Goal: Information Seeking & Learning: Check status

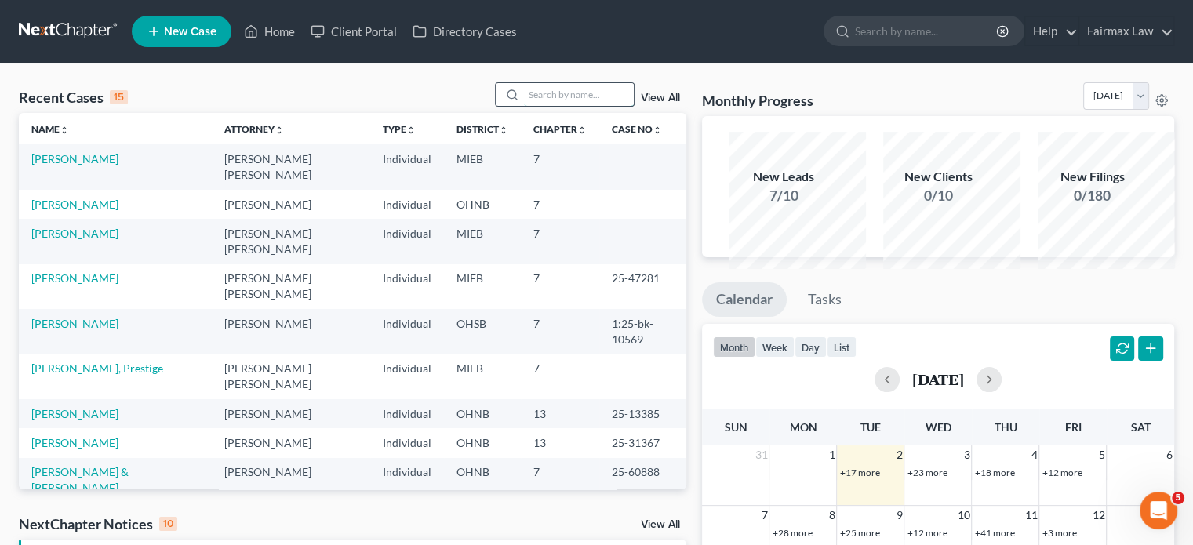
click at [537, 106] on input "search" at bounding box center [579, 94] width 110 height 23
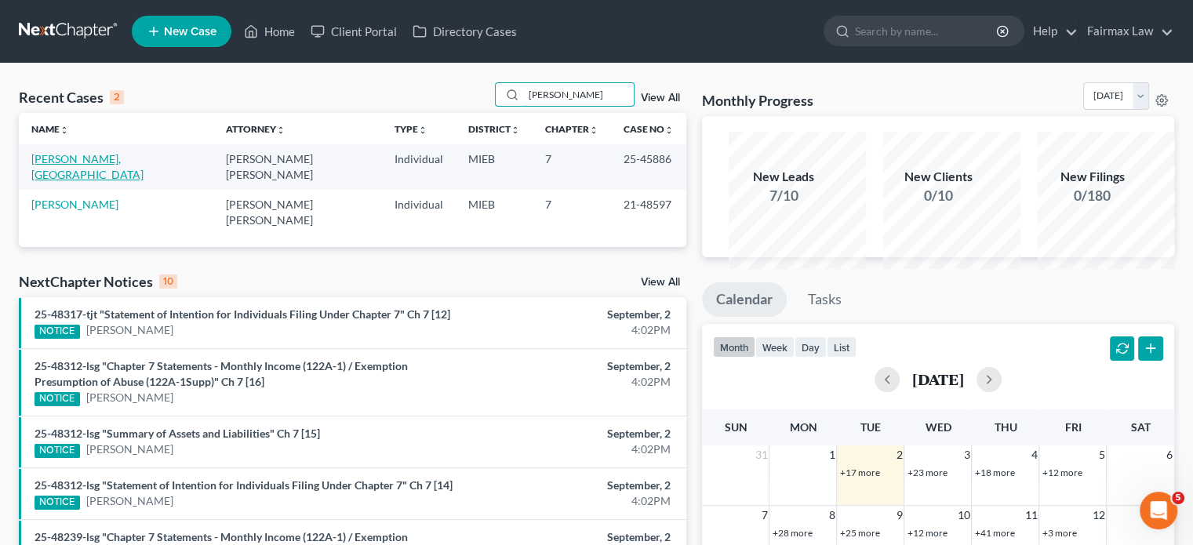
type input "[PERSON_NAME]"
click at [98, 181] on link "[PERSON_NAME], [GEOGRAPHIC_DATA]" at bounding box center [87, 166] width 112 height 29
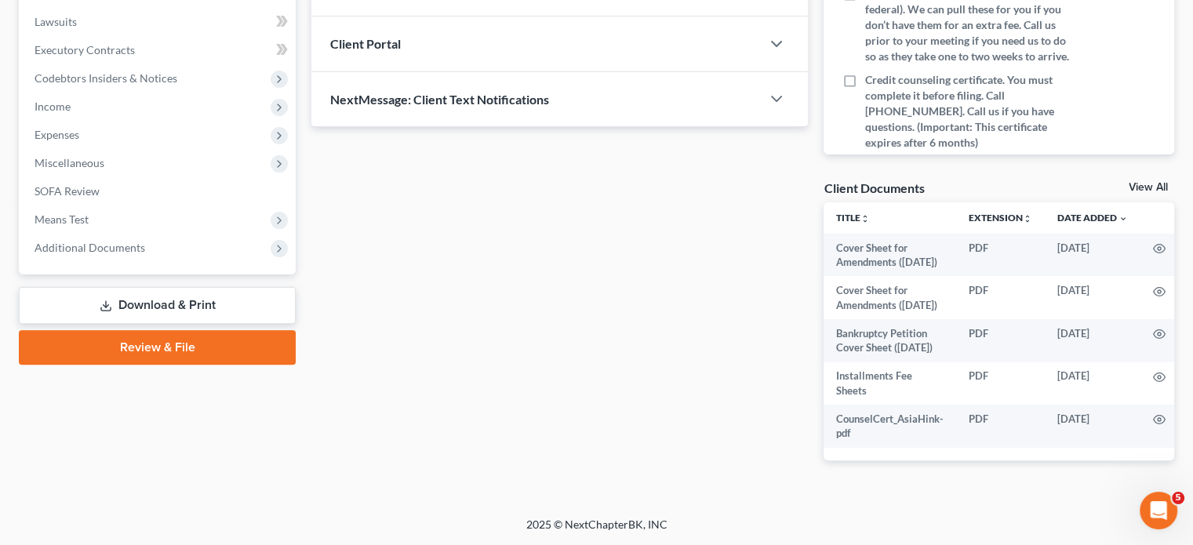
scroll to position [757, 0]
click at [171, 234] on span "Additional Documents" at bounding box center [159, 248] width 274 height 28
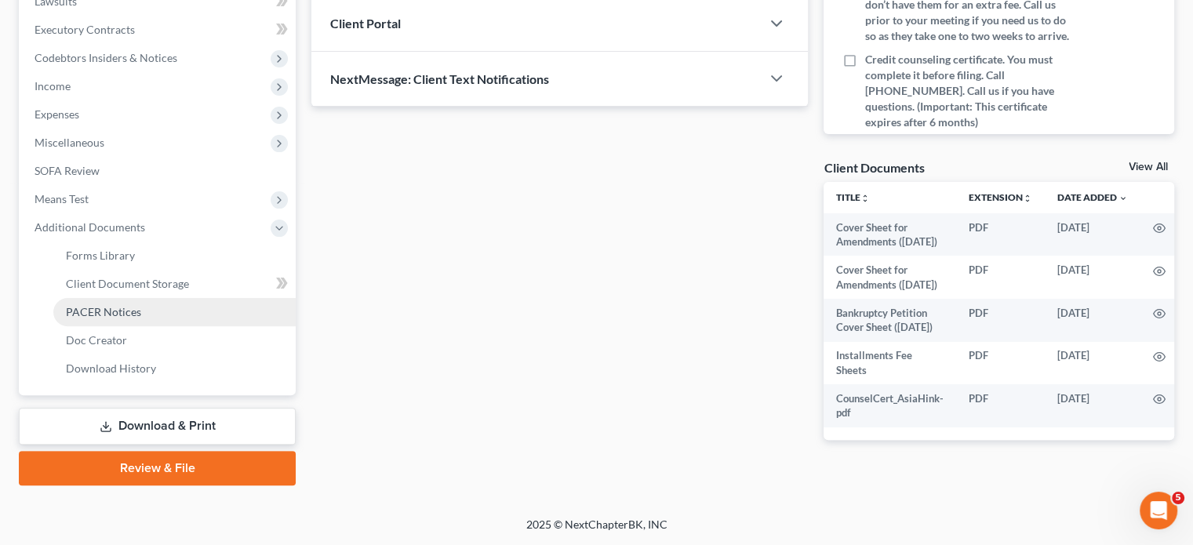
click at [141, 305] on span "PACER Notices" at bounding box center [103, 311] width 75 height 13
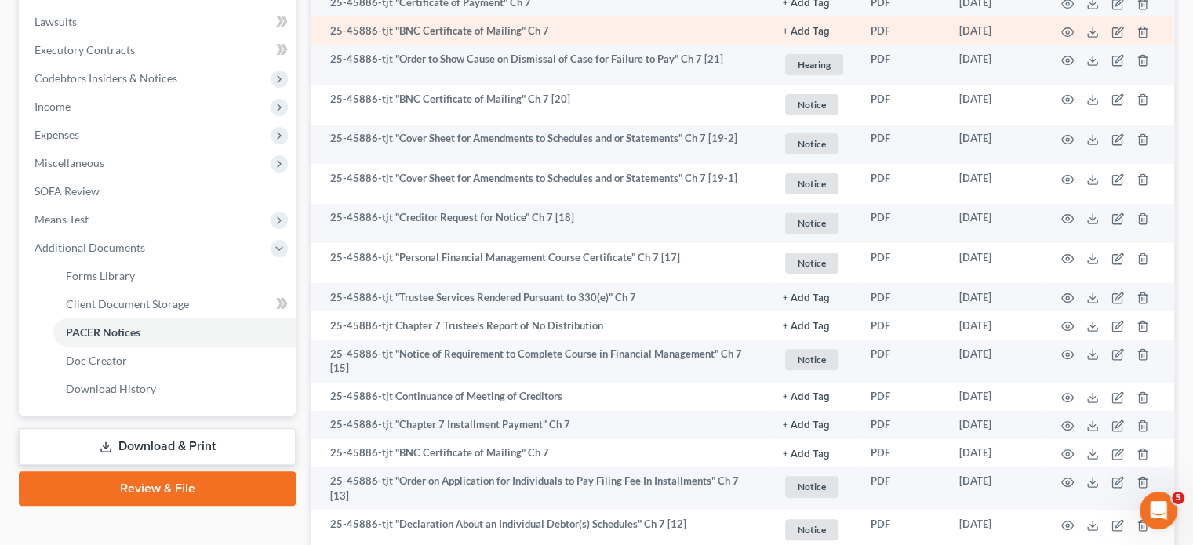
scroll to position [439, 0]
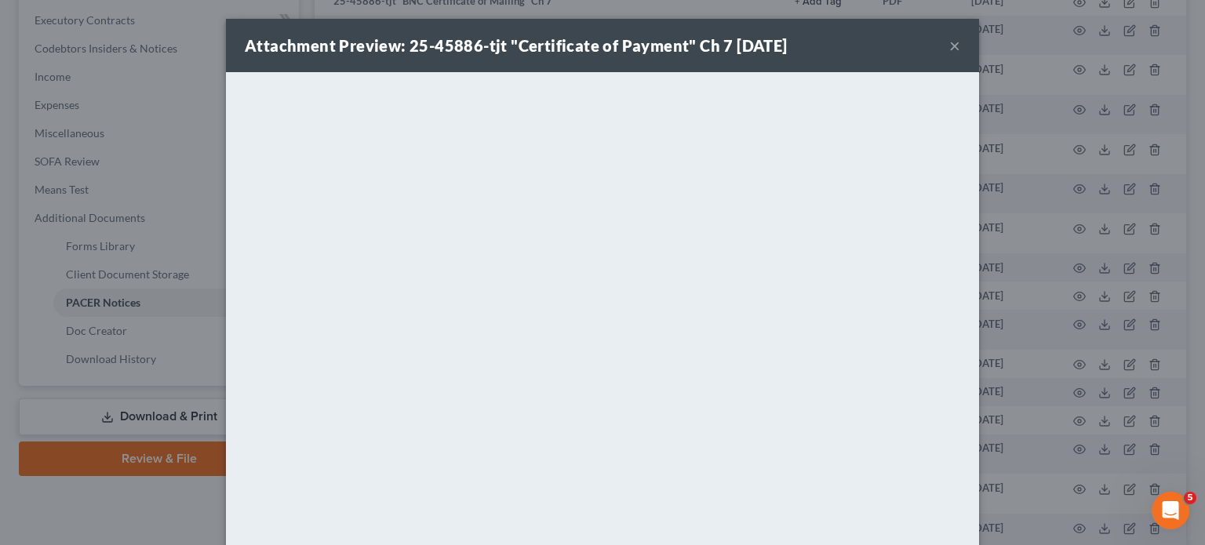
click at [960, 55] on button "×" at bounding box center [954, 45] width 11 height 19
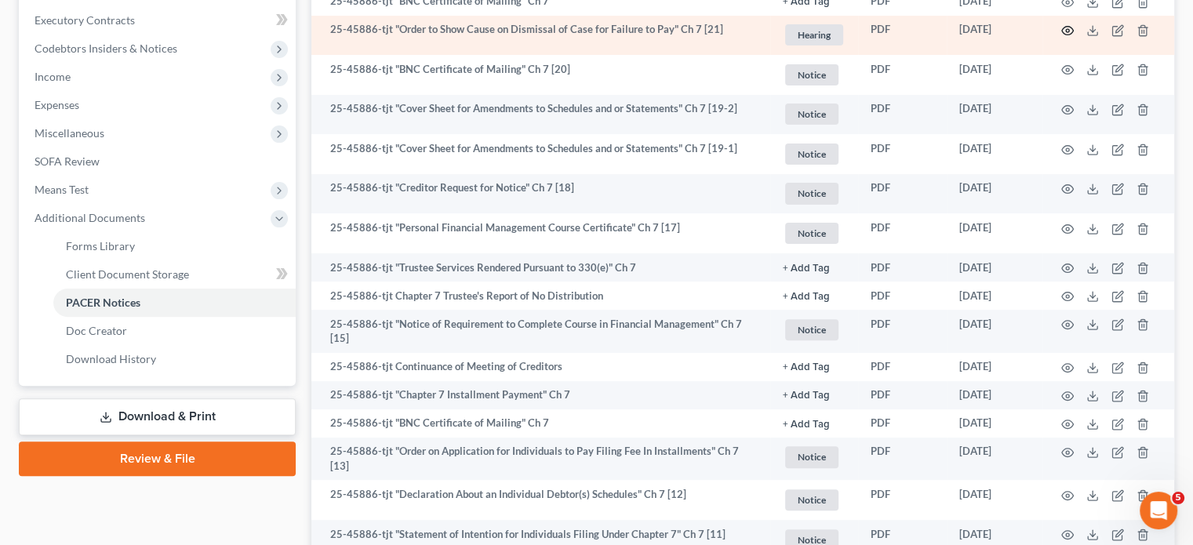
click at [1062, 35] on icon "button" at bounding box center [1068, 31] width 12 height 9
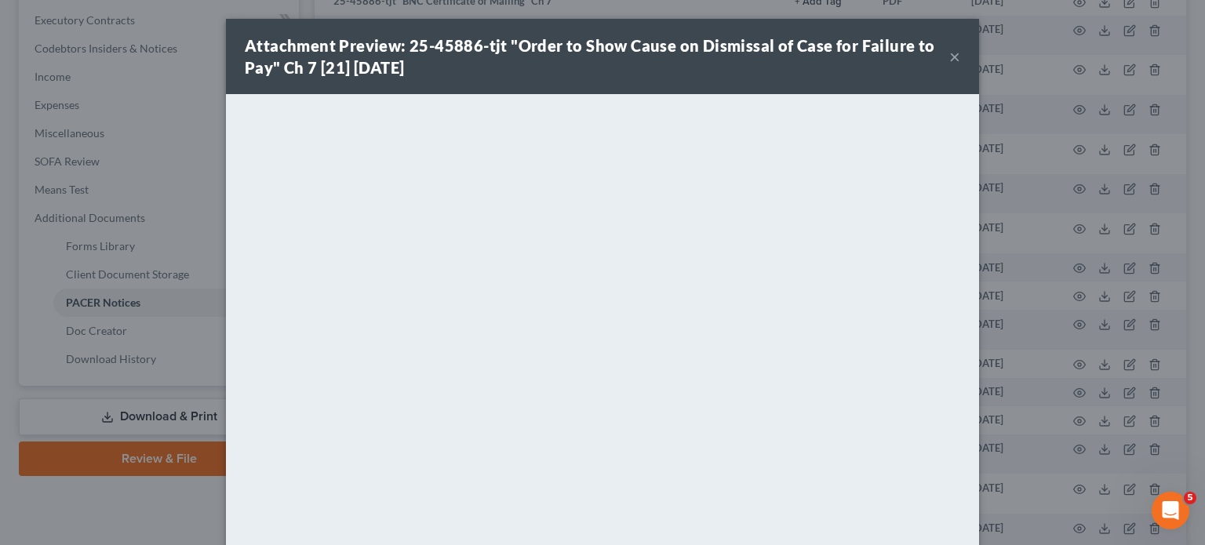
click at [949, 75] on div "Attachment Preview: 25-45886-tjt "Order to Show Cause on Dismissal of Case for …" at bounding box center [597, 57] width 705 height 44
click at [960, 66] on button "×" at bounding box center [954, 56] width 11 height 19
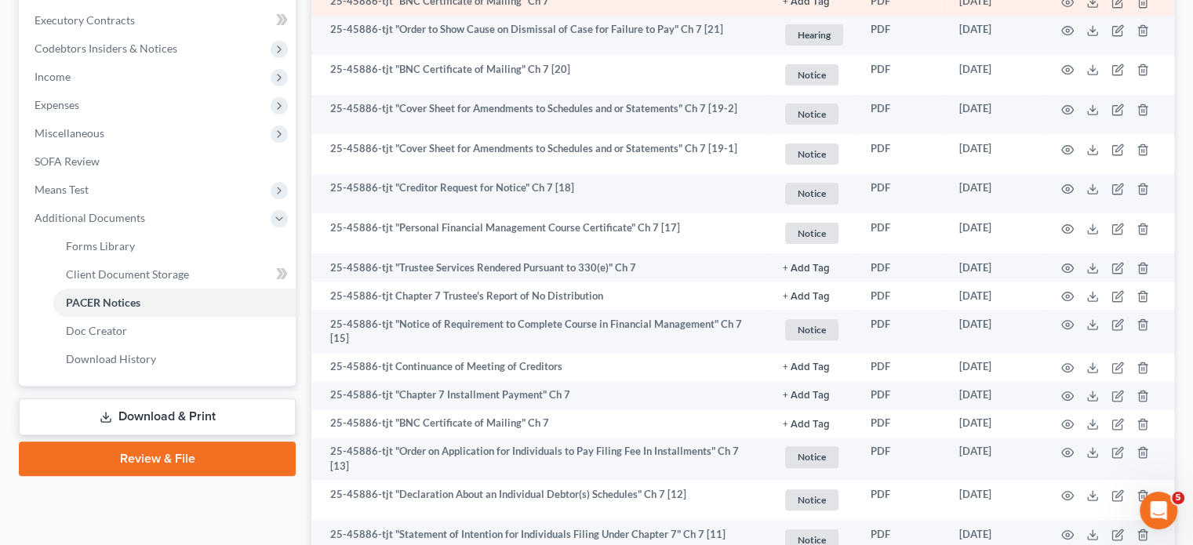
scroll to position [0, 0]
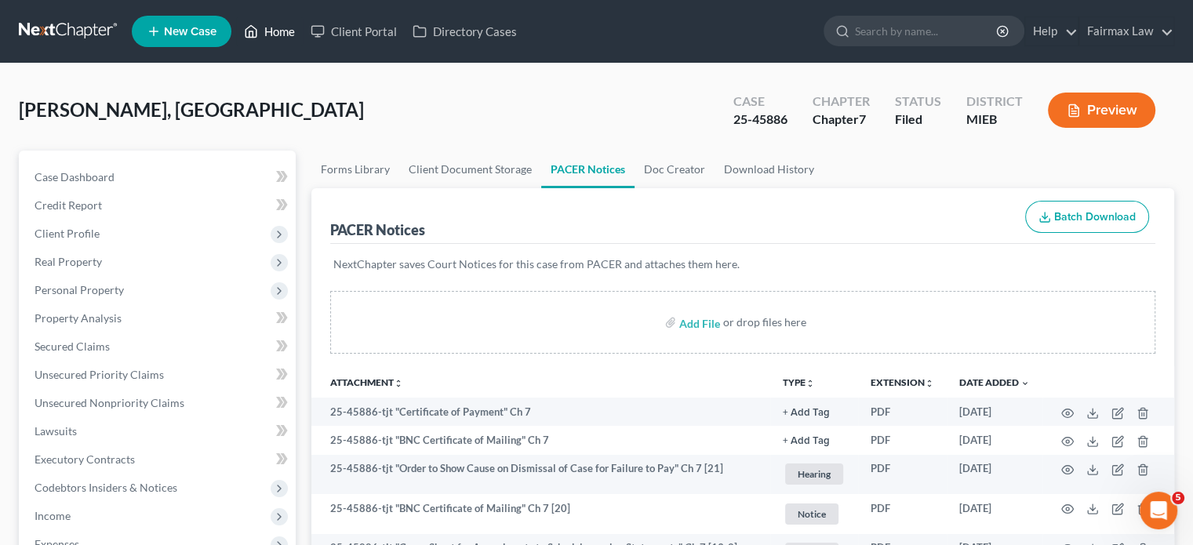
click at [303, 33] on link "Home" at bounding box center [269, 31] width 67 height 28
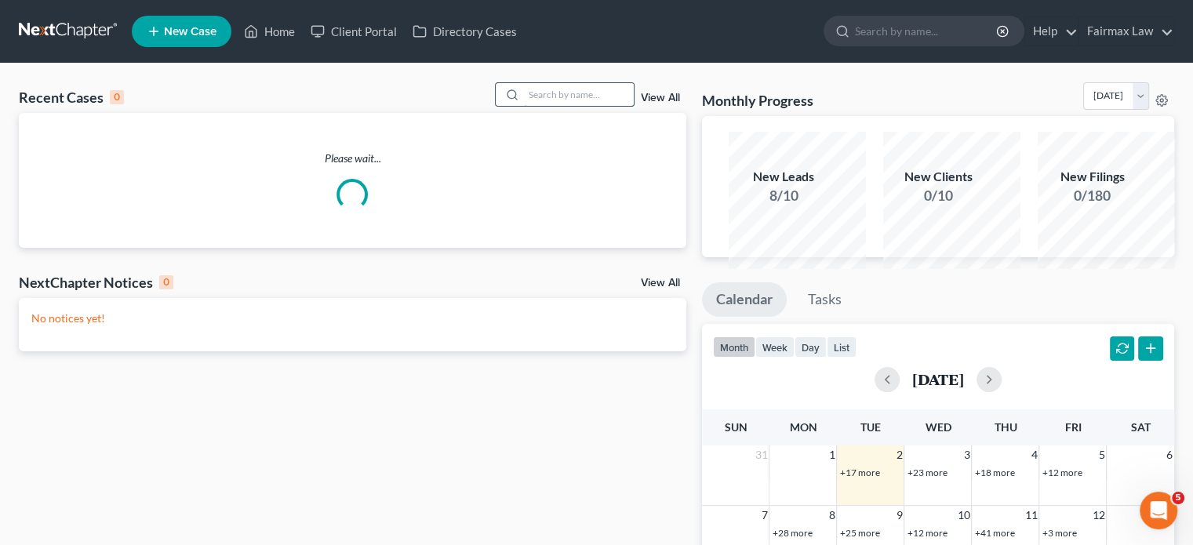
click at [524, 106] on input "search" at bounding box center [579, 94] width 110 height 23
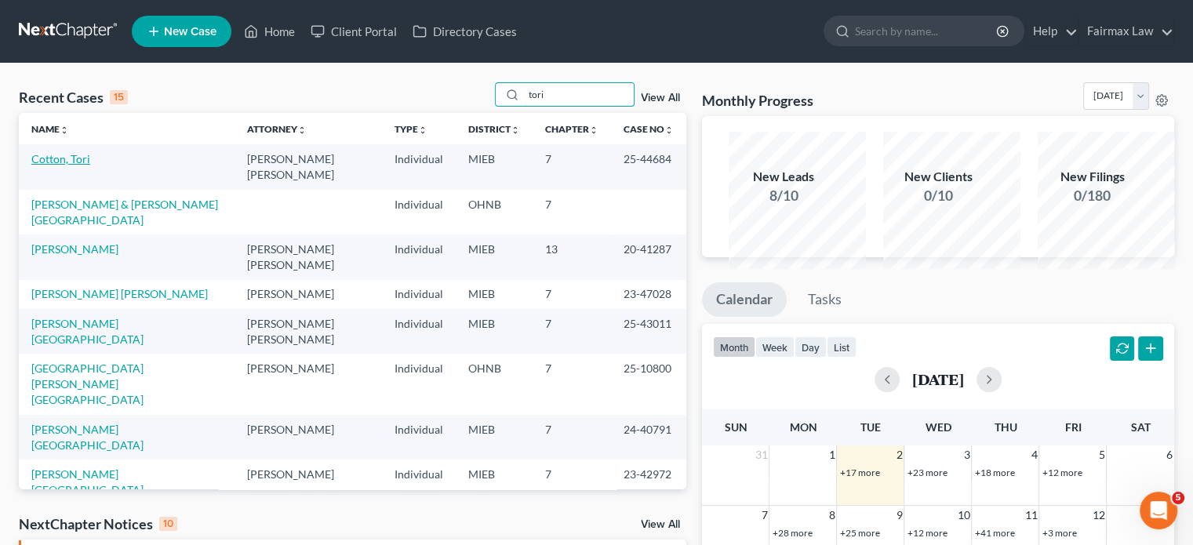
type input "tori"
click at [90, 166] on link "Cotton, Tori" at bounding box center [60, 158] width 59 height 13
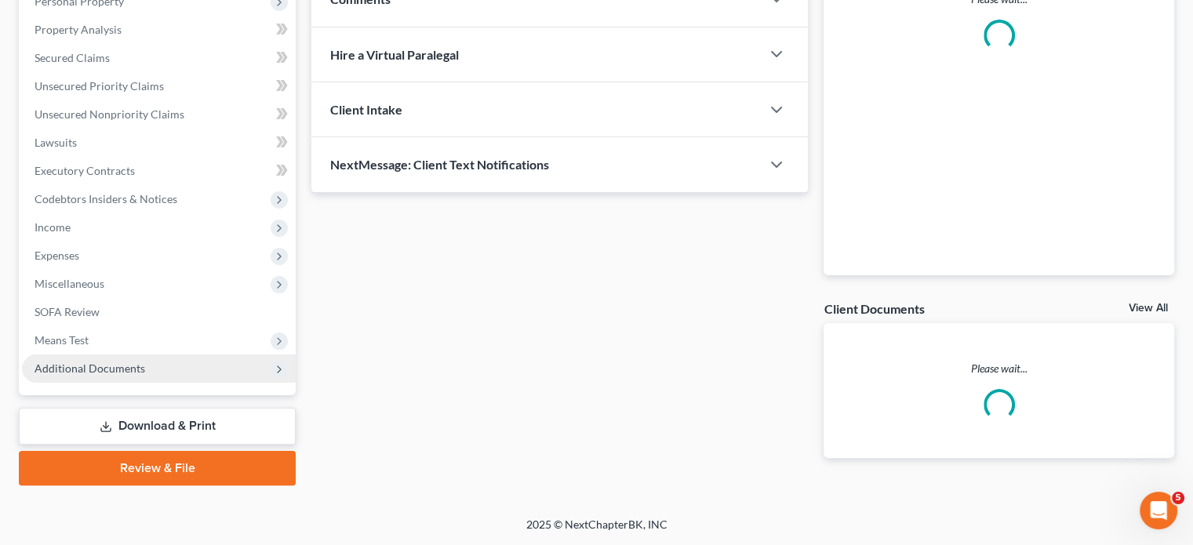
scroll to position [542, 0]
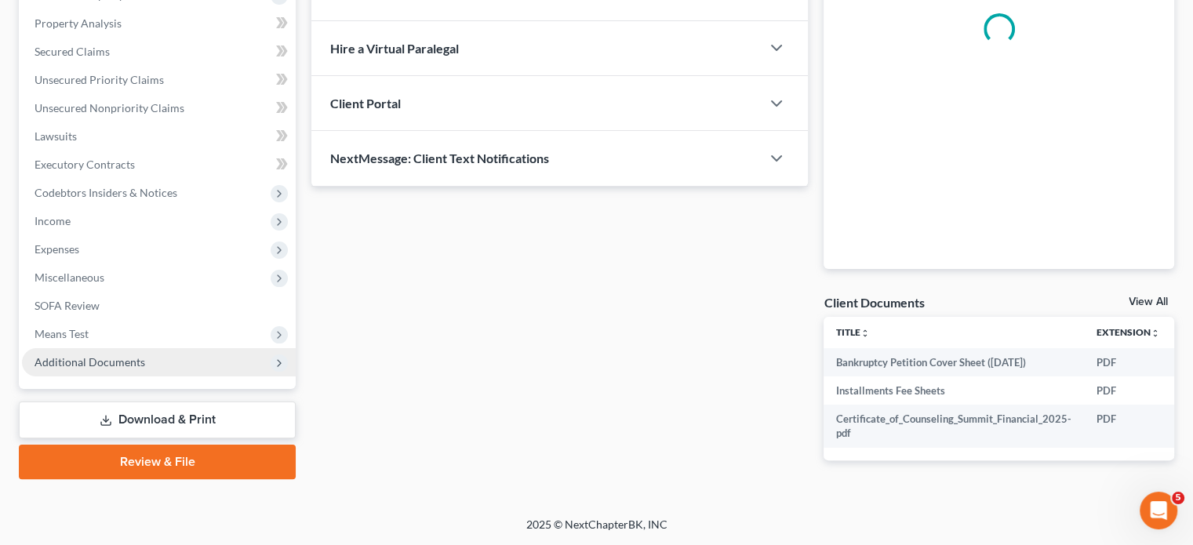
click at [214, 348] on span "Additional Documents" at bounding box center [159, 362] width 274 height 28
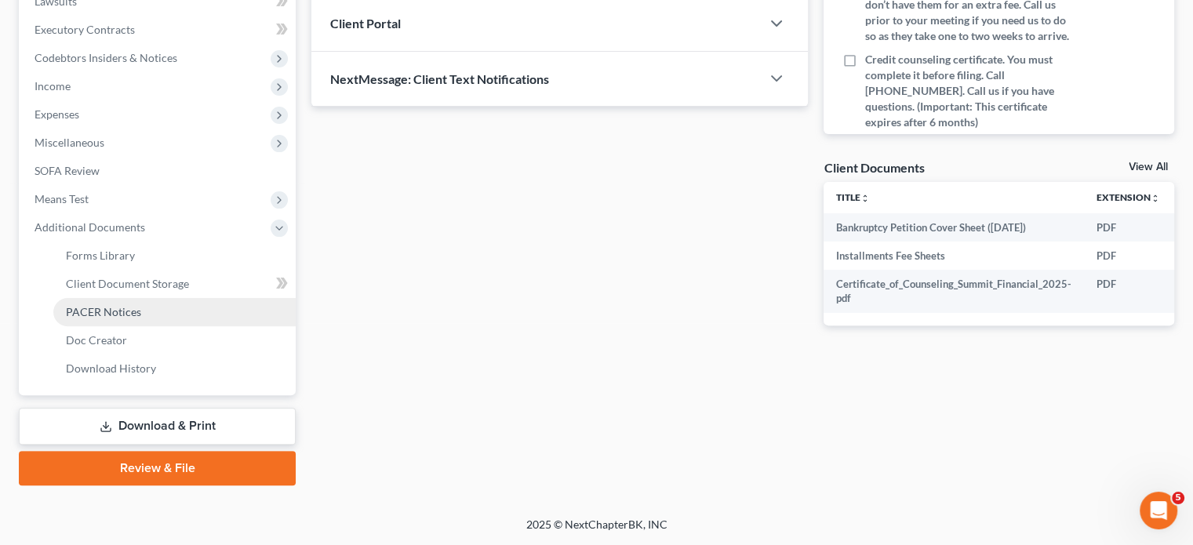
click at [139, 326] on link "PACER Notices" at bounding box center [174, 312] width 242 height 28
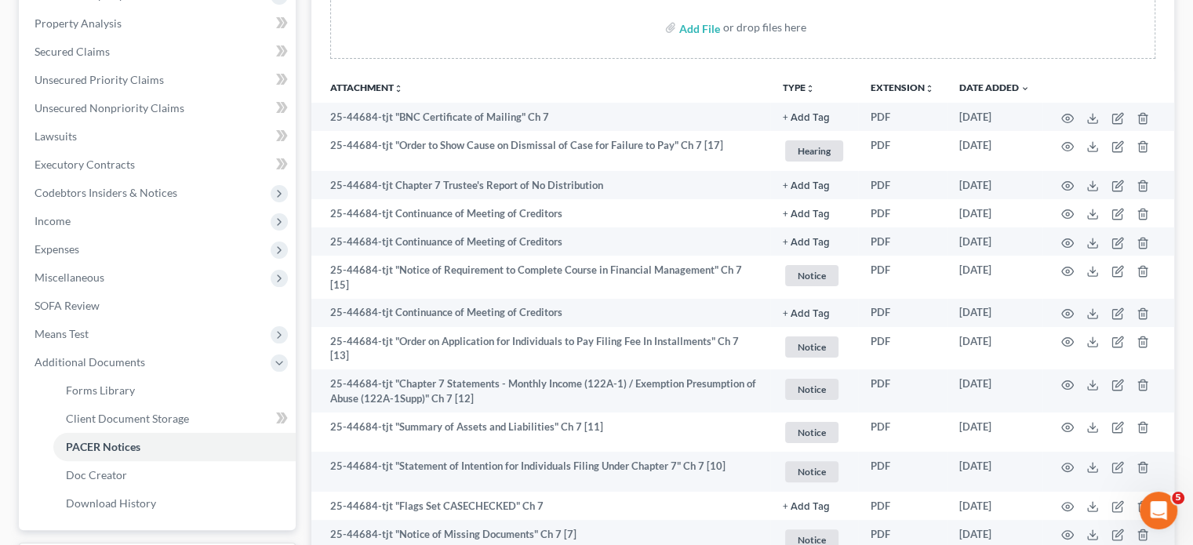
scroll to position [301, 0]
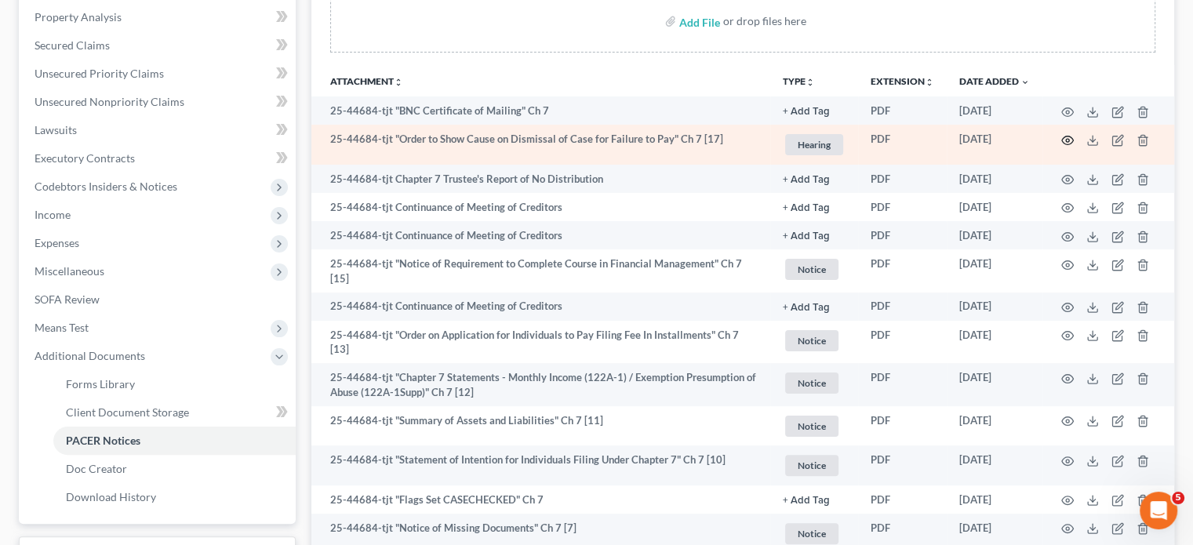
click at [1062, 144] on icon "button" at bounding box center [1068, 140] width 12 height 9
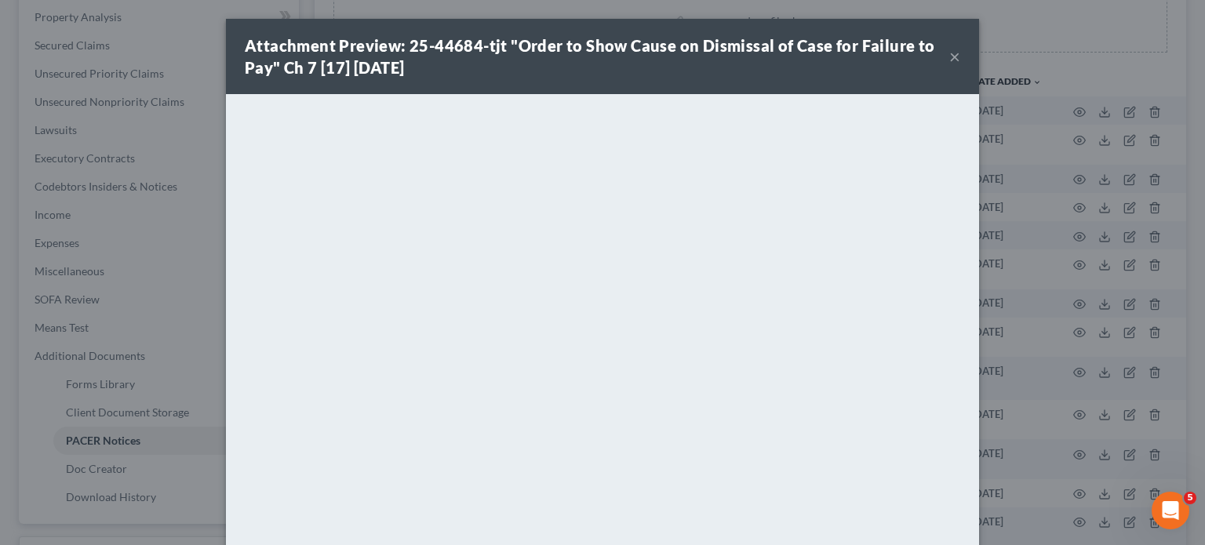
click at [960, 66] on button "×" at bounding box center [954, 56] width 11 height 19
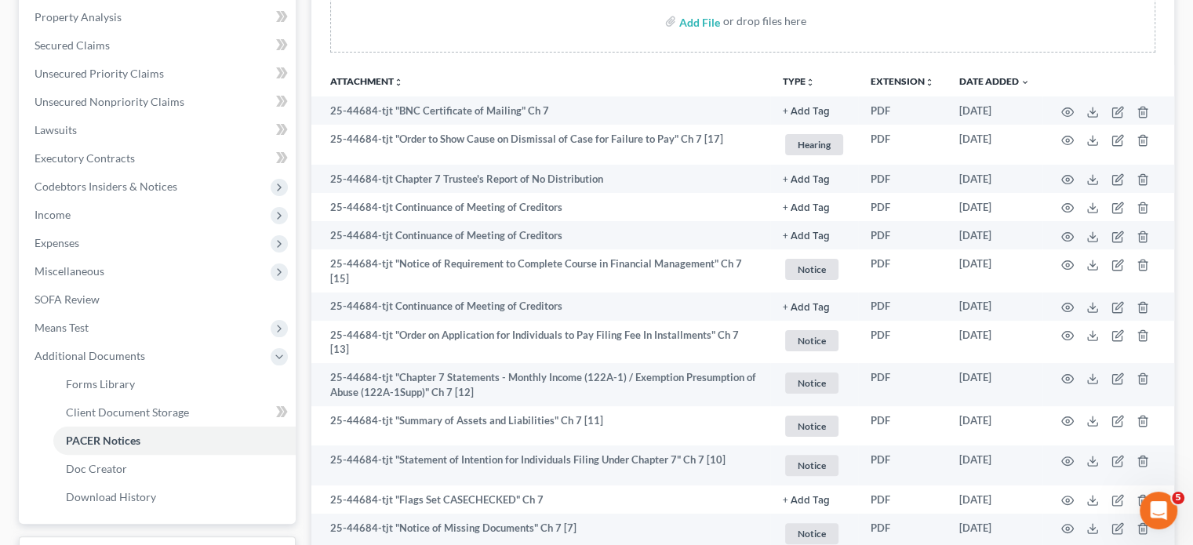
scroll to position [1014, 0]
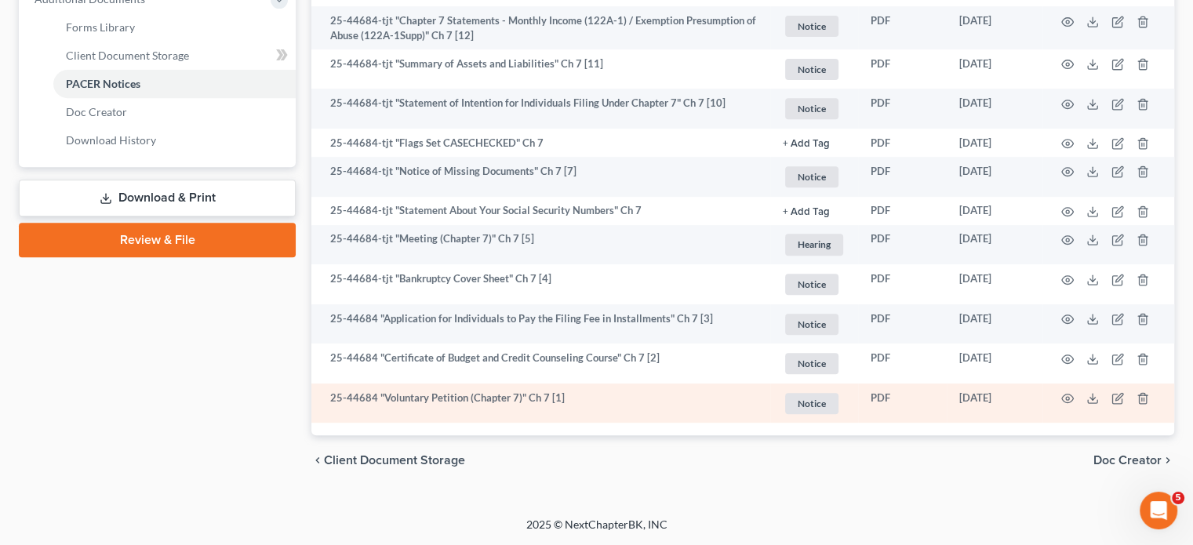
drag, startPoint x: 914, startPoint y: 358, endPoint x: 981, endPoint y: 359, distance: 66.7
click at [981, 384] on td "[DATE]" at bounding box center [995, 404] width 96 height 40
copy td "[DATE]"
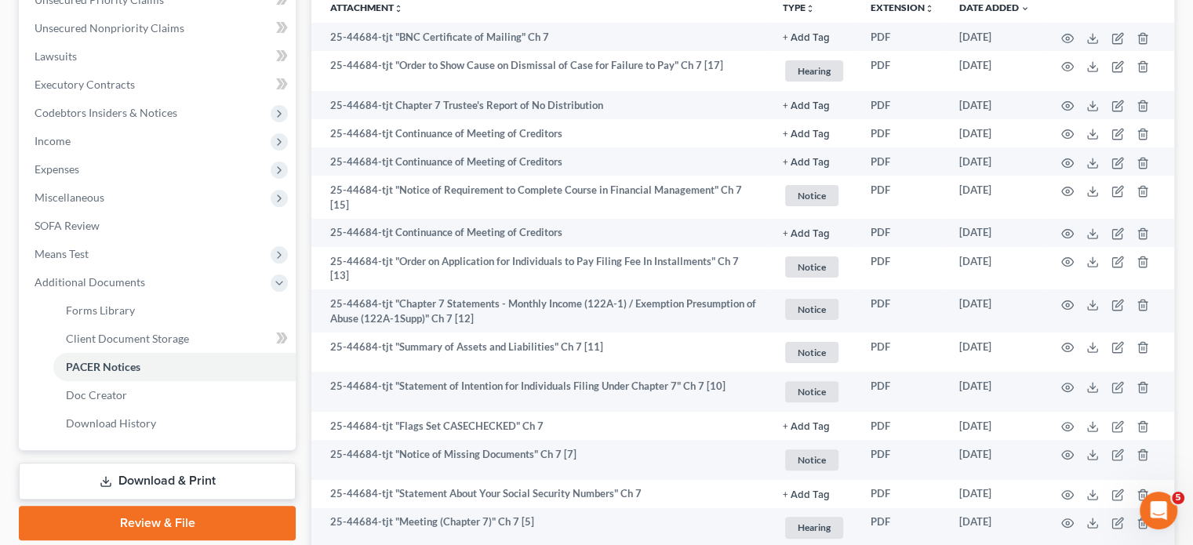
scroll to position [374, 0]
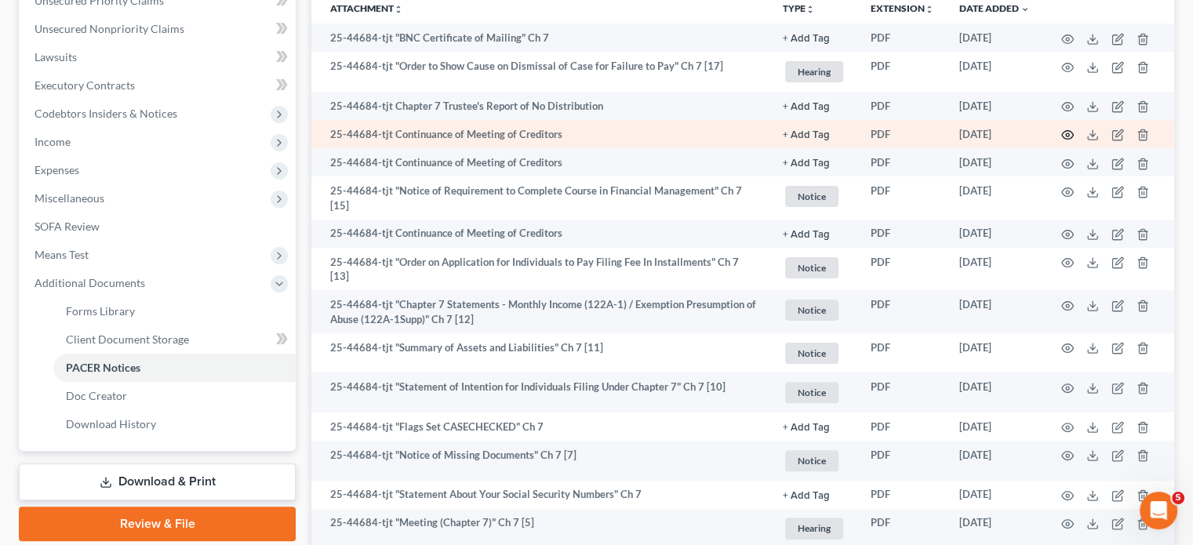
click at [1061, 141] on icon "button" at bounding box center [1067, 135] width 13 height 13
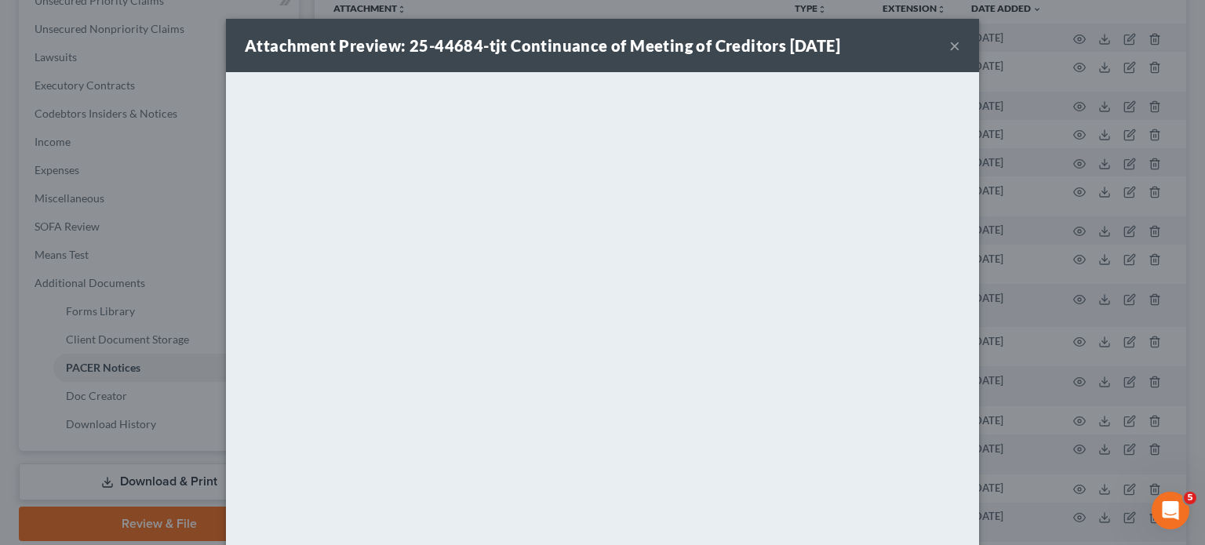
click at [960, 55] on button "×" at bounding box center [954, 45] width 11 height 19
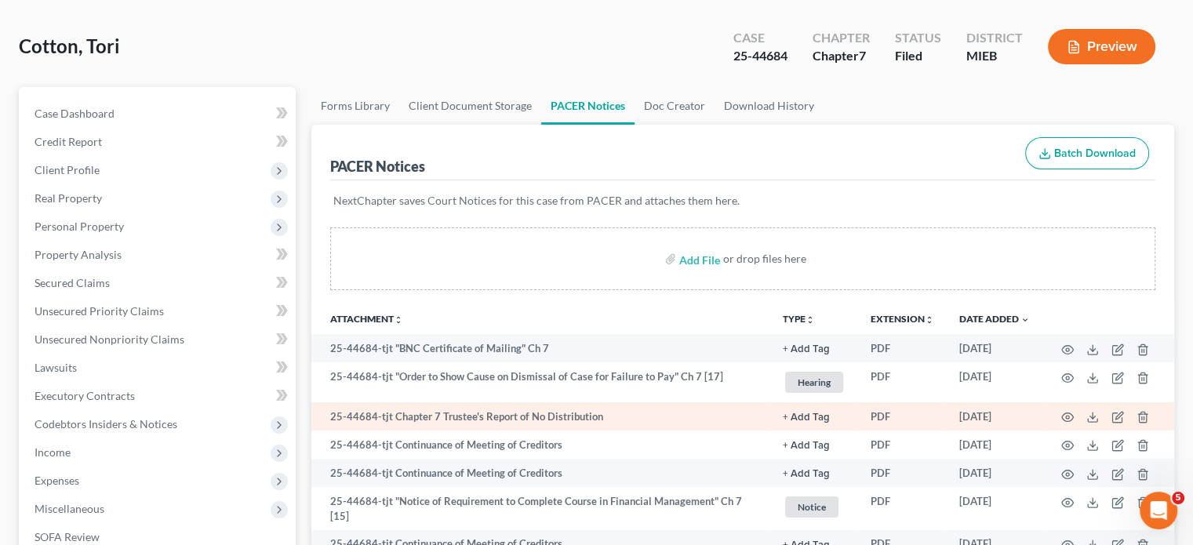
scroll to position [0, 0]
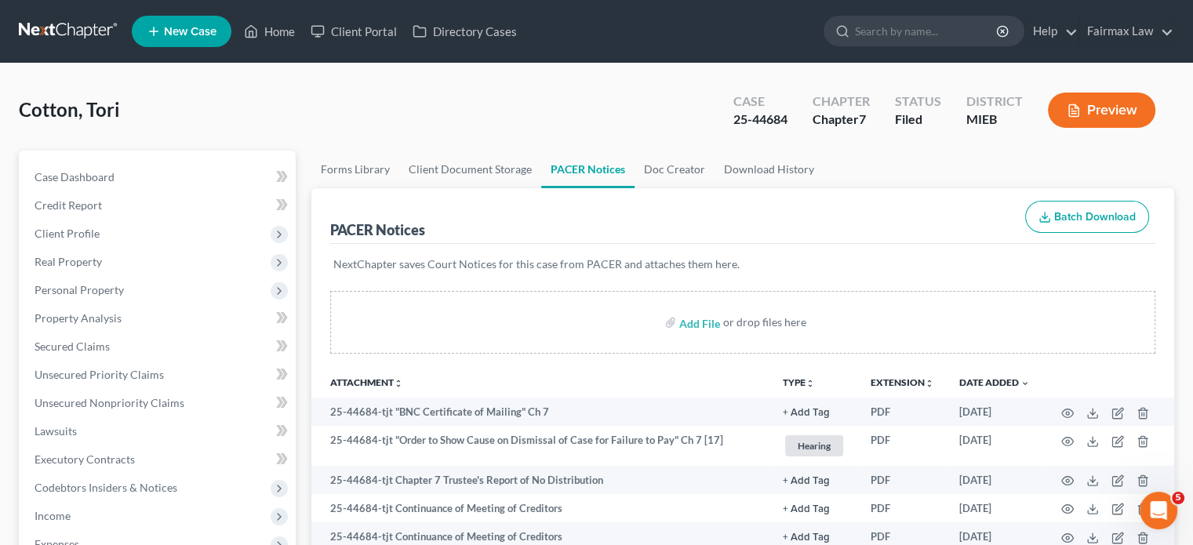
click at [962, 188] on ul "Forms Library Client Document Storage PACER Notices Doc Creator Download History" at bounding box center [742, 170] width 863 height 38
click at [303, 37] on link "Home" at bounding box center [269, 31] width 67 height 28
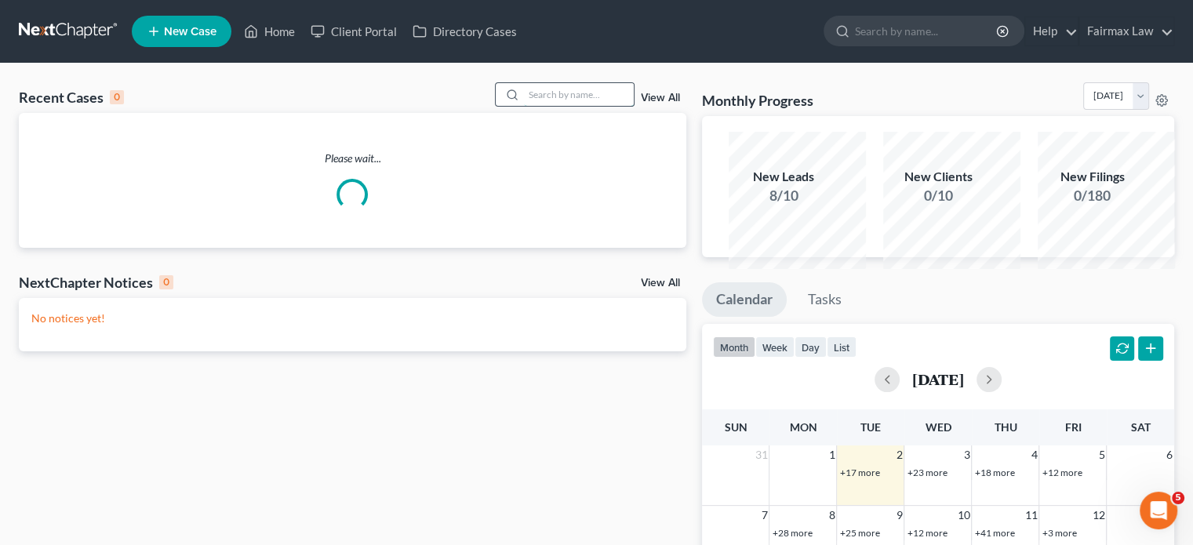
click at [534, 106] on input "search" at bounding box center [579, 94] width 110 height 23
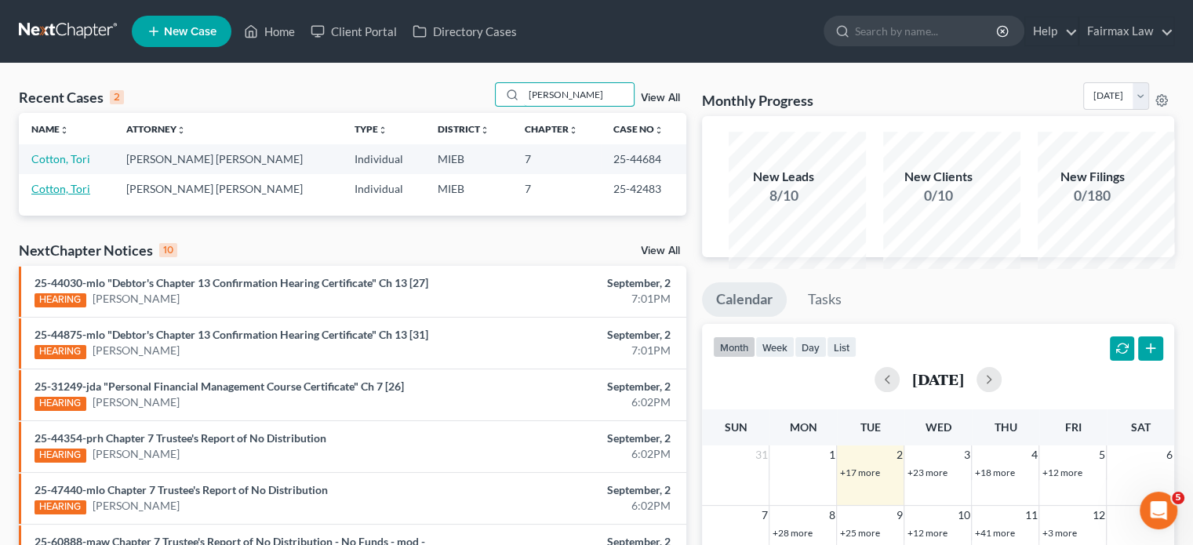
type input "[PERSON_NAME]"
click at [82, 195] on link "Cotton, Tori" at bounding box center [60, 188] width 59 height 13
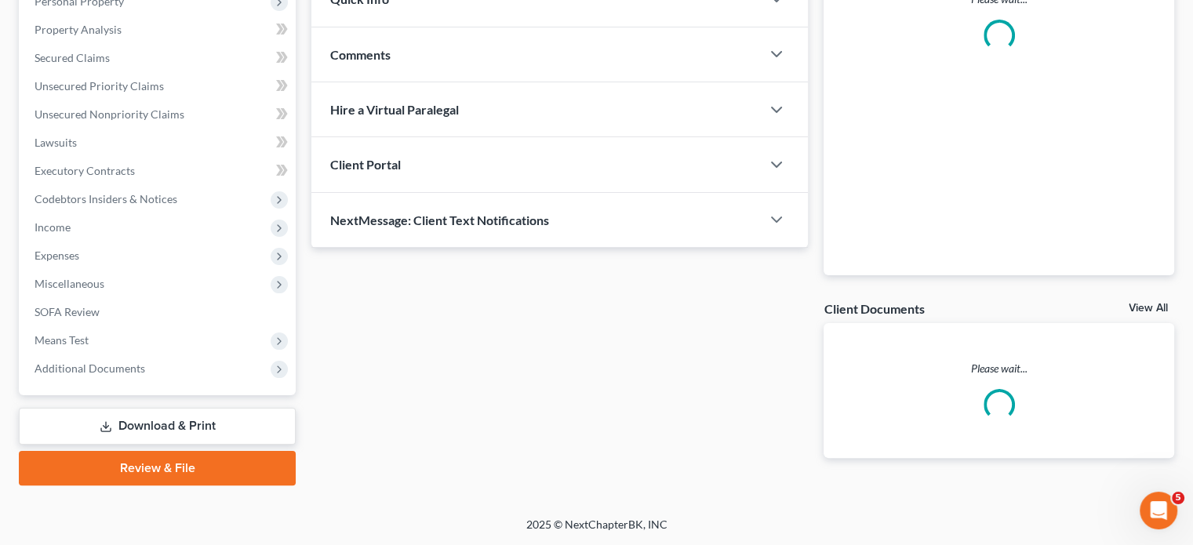
scroll to position [537, 0]
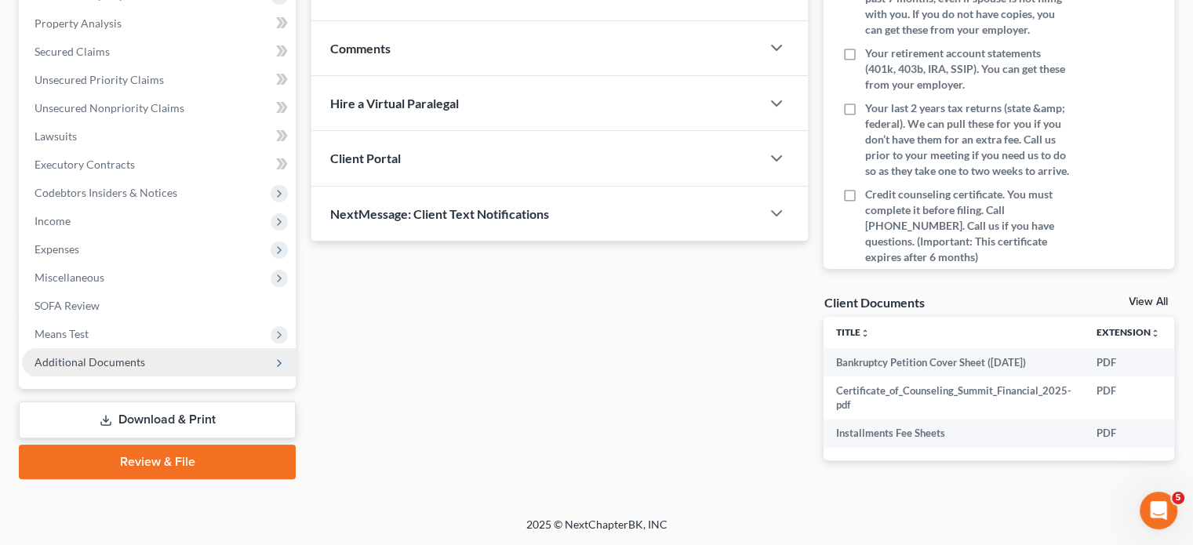
click at [192, 348] on span "Additional Documents" at bounding box center [159, 362] width 274 height 28
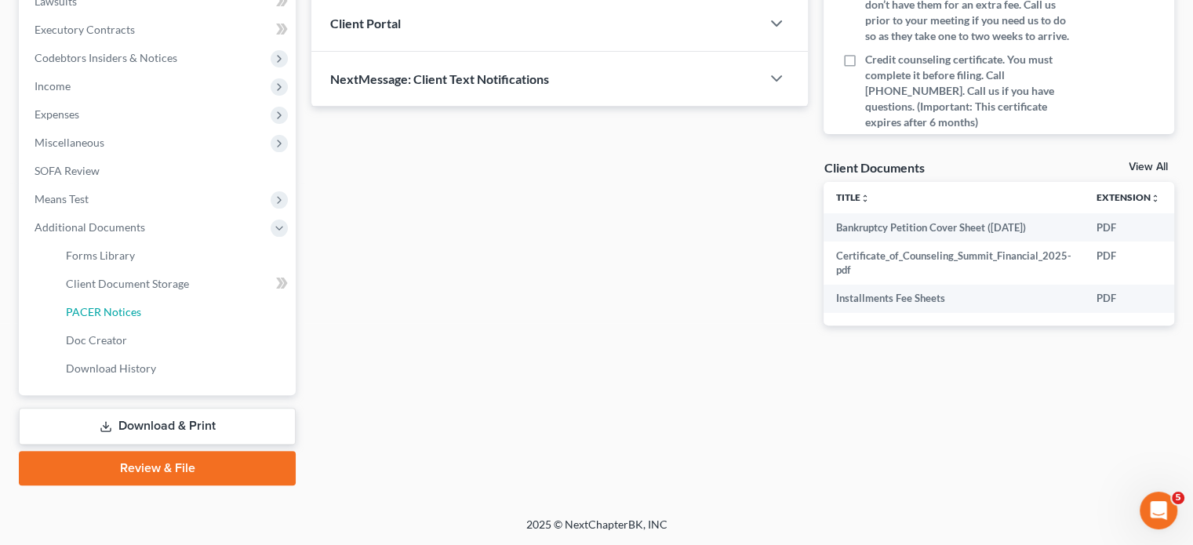
click at [179, 326] on link "PACER Notices" at bounding box center [174, 312] width 242 height 28
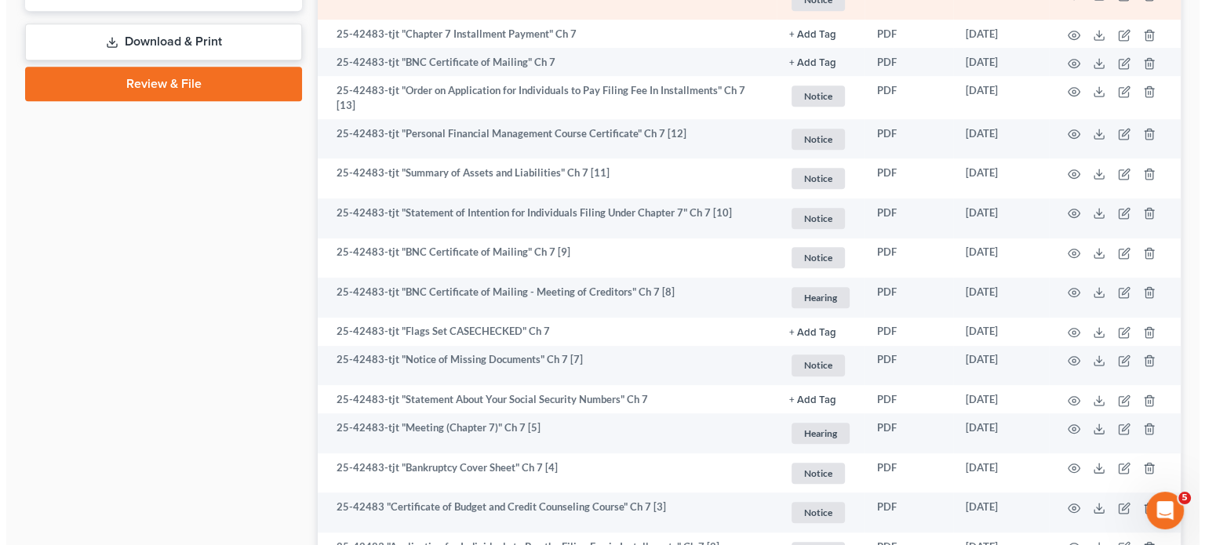
scroll to position [813, 0]
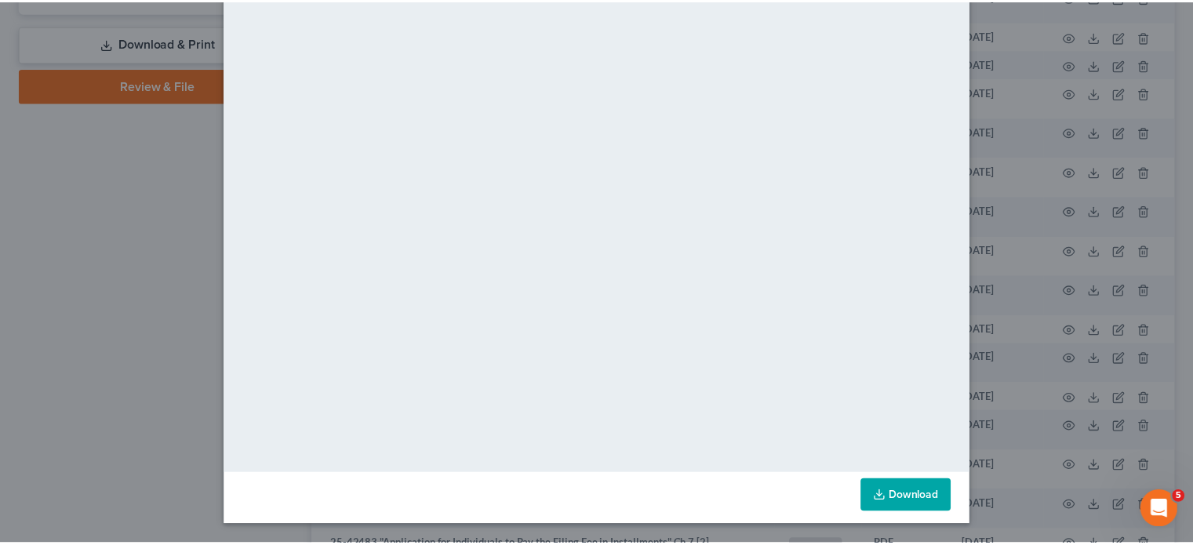
scroll to position [0, 0]
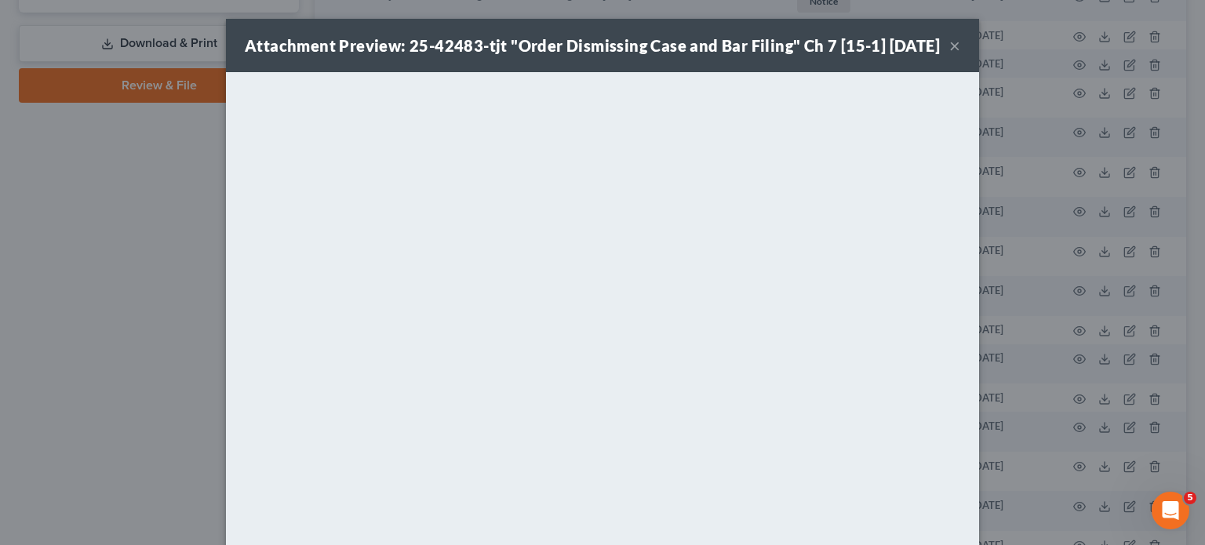
click at [960, 55] on button "×" at bounding box center [954, 45] width 11 height 19
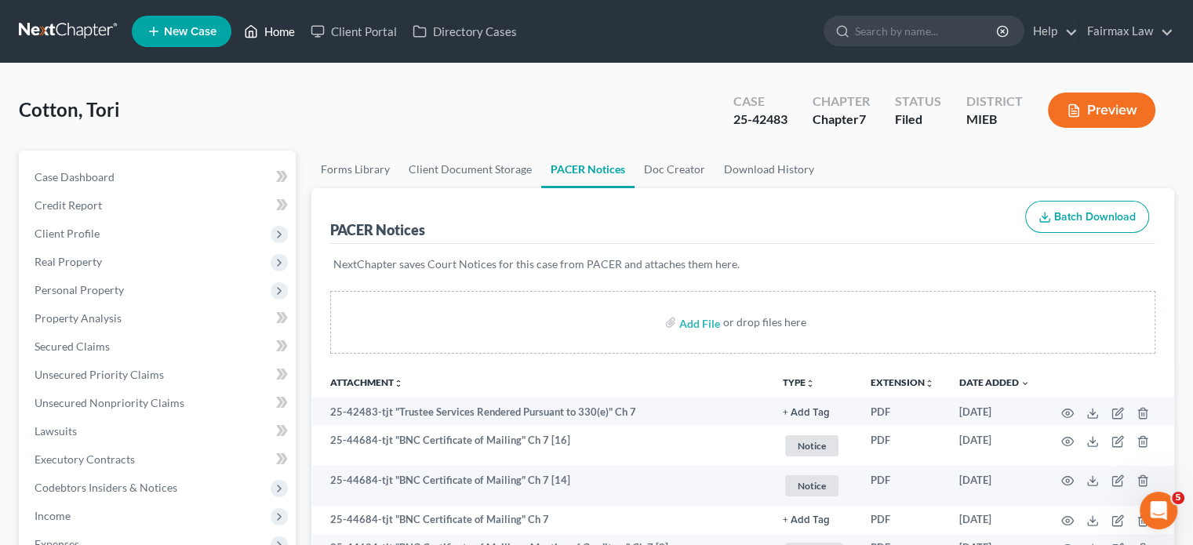
click at [303, 45] on link "Home" at bounding box center [269, 31] width 67 height 28
